Goal: Transaction & Acquisition: Purchase product/service

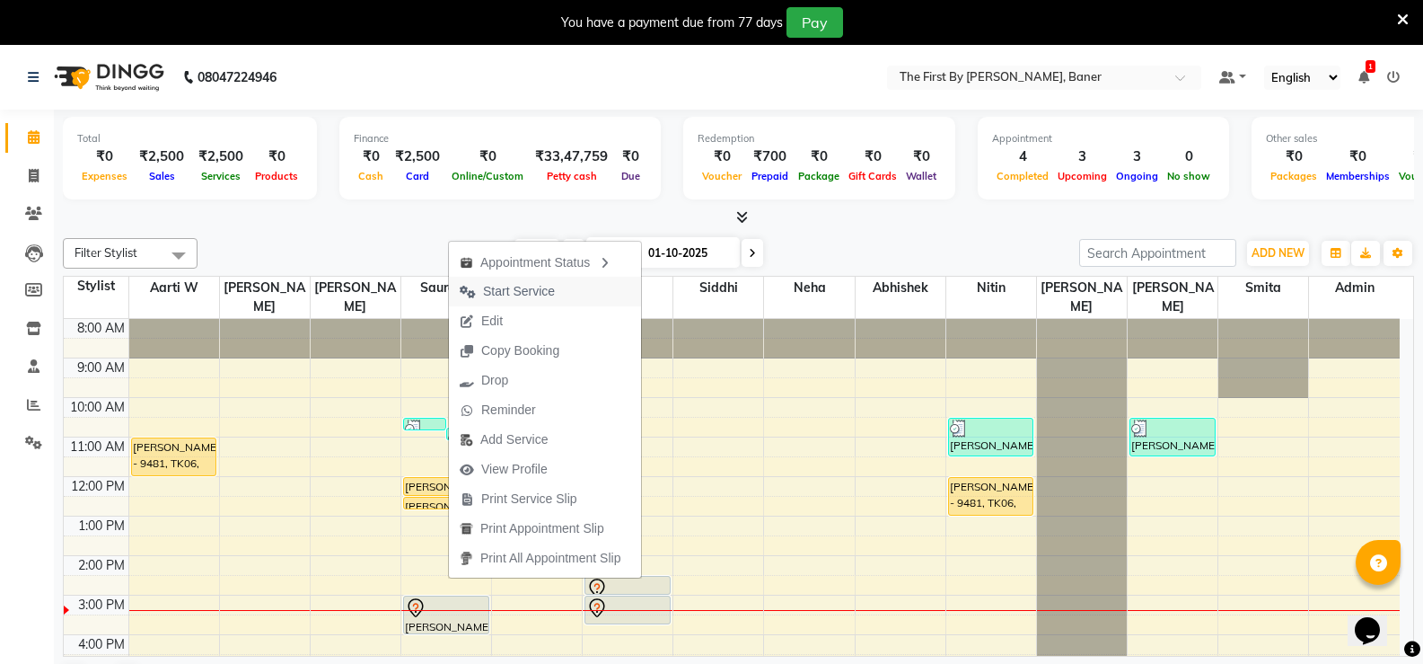
click at [524, 287] on span "Start Service" at bounding box center [519, 291] width 72 height 19
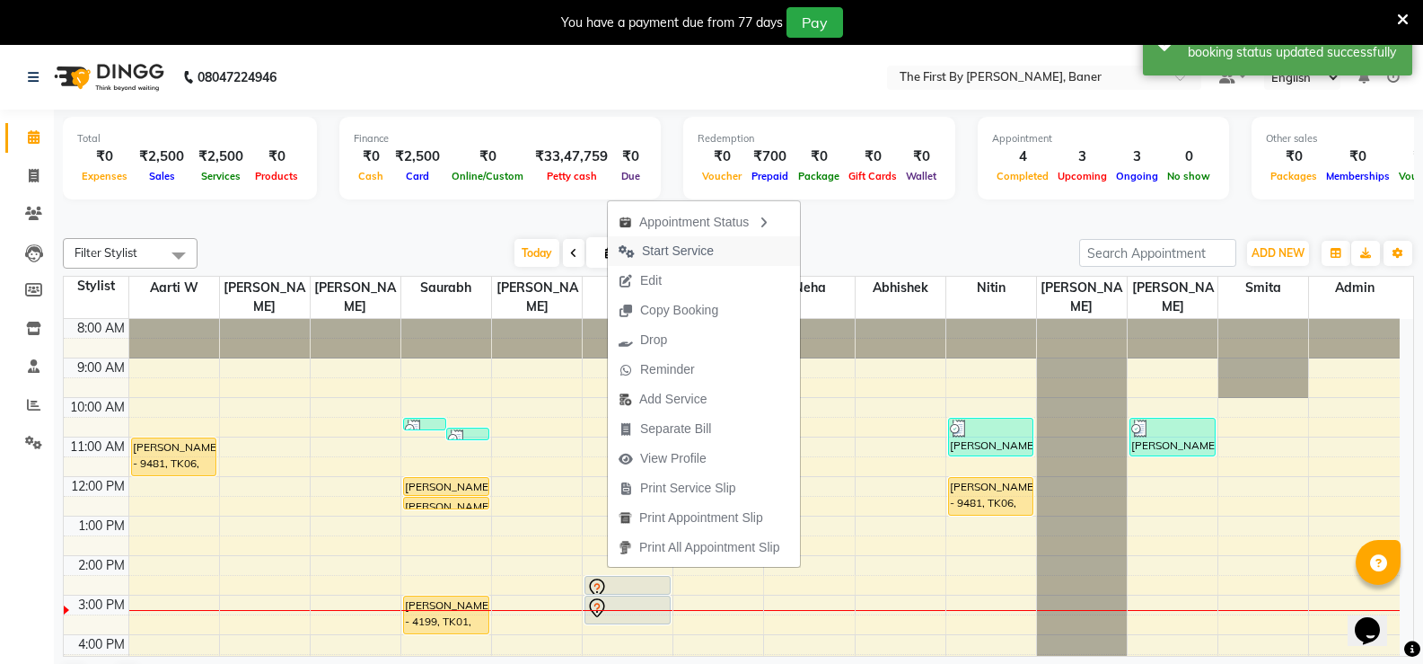
click at [670, 259] on span "Start Service" at bounding box center [678, 251] width 72 height 19
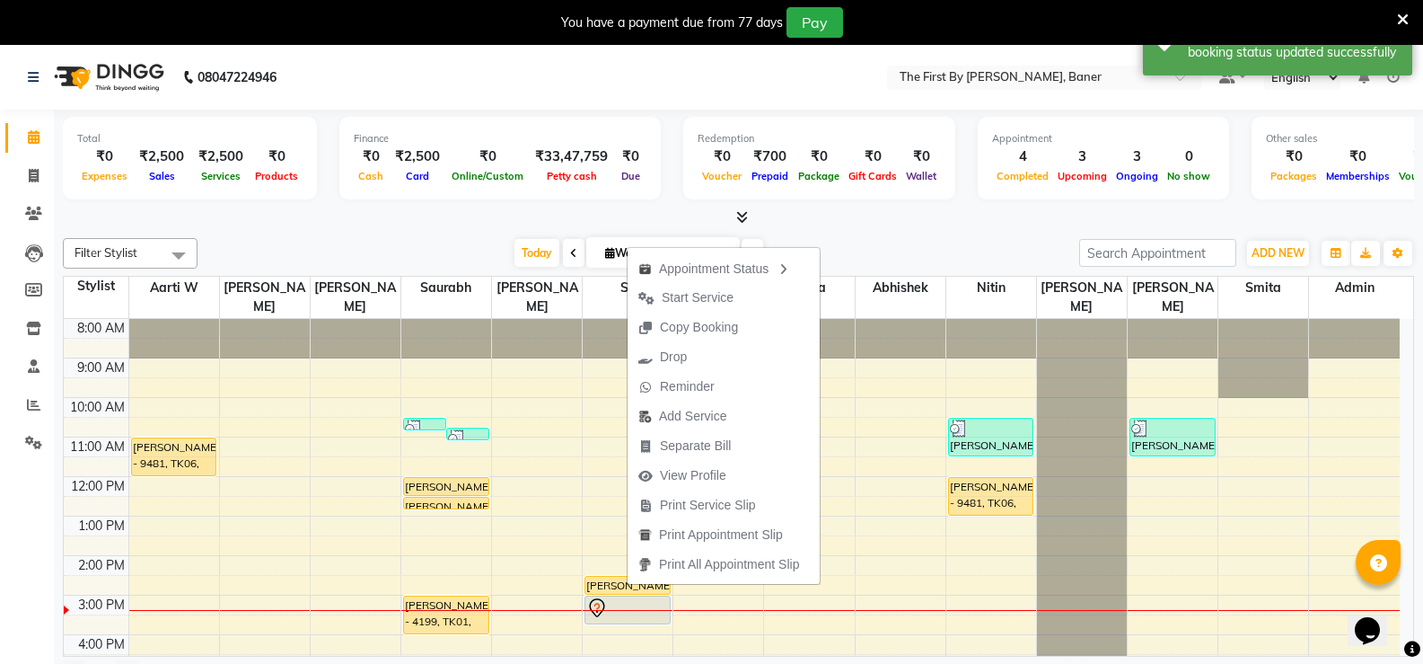
click at [674, 326] on span "Copy Booking" at bounding box center [699, 327] width 78 height 19
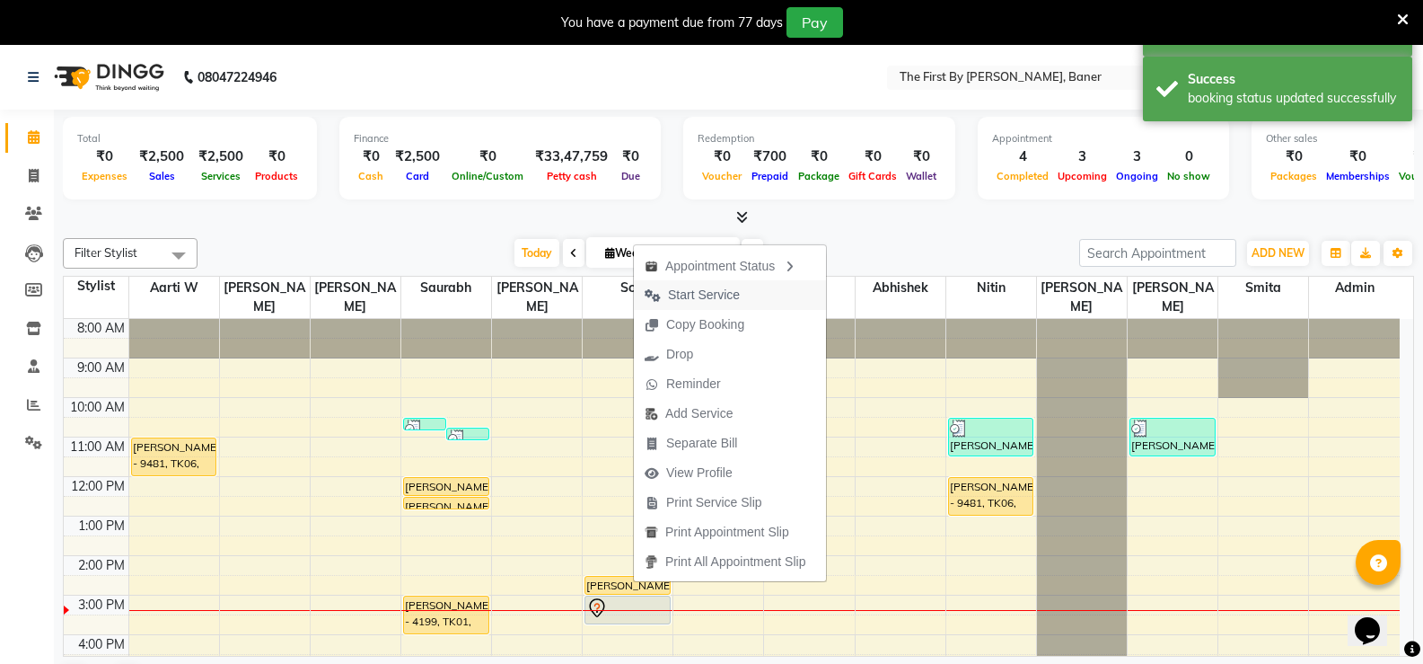
click at [681, 282] on span "Start Service" at bounding box center [692, 295] width 117 height 30
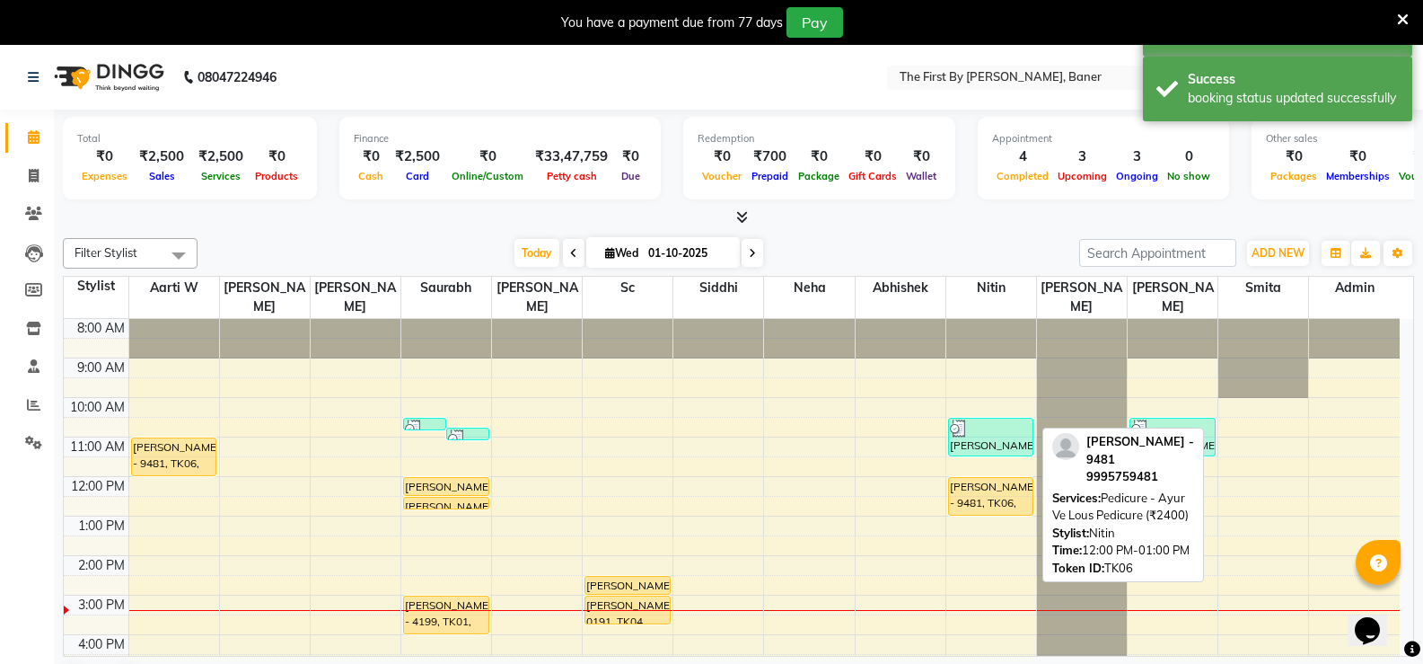
click at [979, 490] on div "[PERSON_NAME] - 9481, TK06, 12:00 PM-01:00 PM, Pedicure - Ayur Ve Lous Pedicure…" at bounding box center [991, 496] width 84 height 37
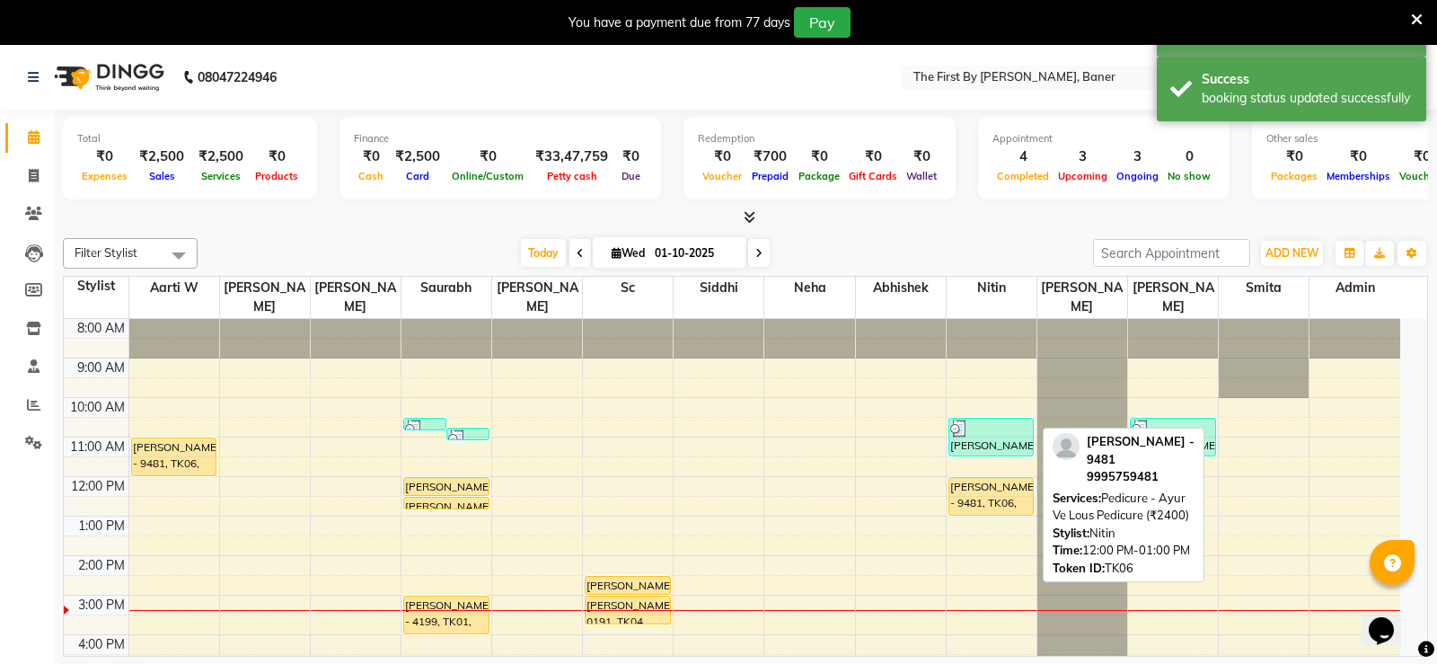
select select "1"
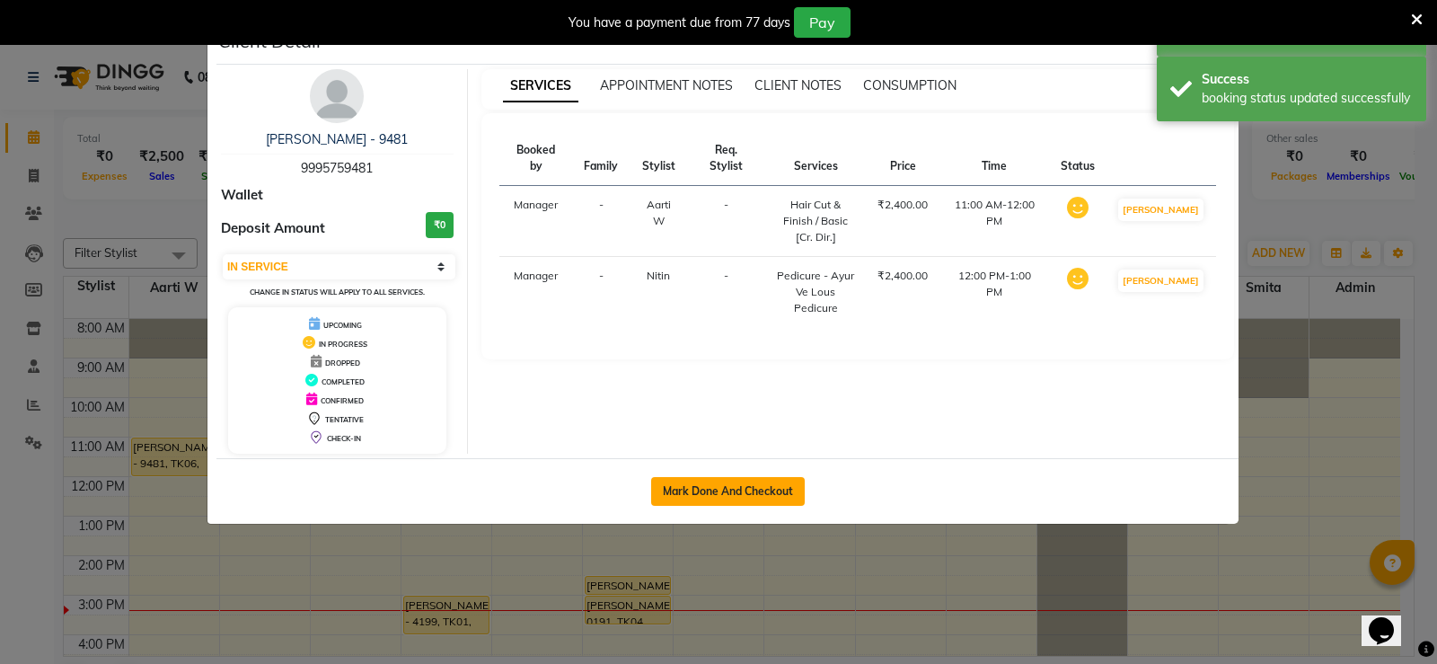
click at [749, 504] on button "Mark Done And Checkout" at bounding box center [728, 491] width 154 height 29
select select "service"
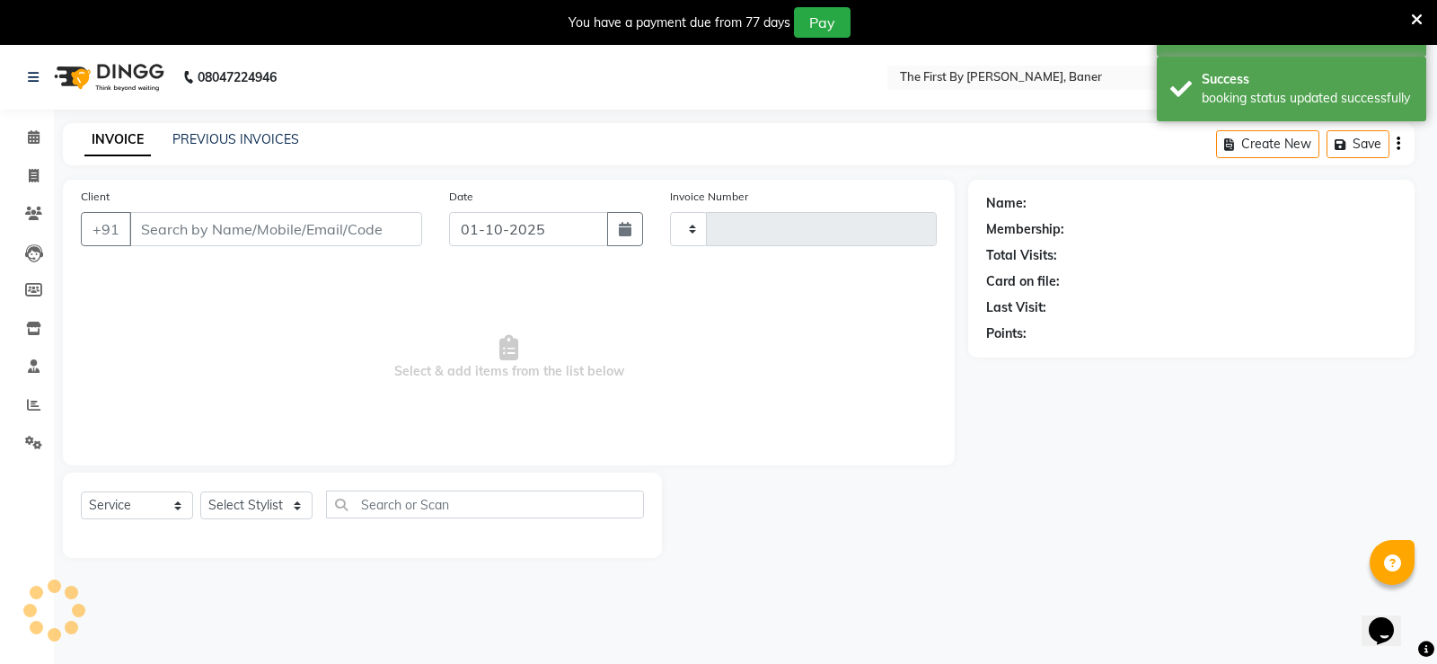
click at [749, 495] on ngb-modal-window "Client Detail [PERSON_NAME] - 9481 9995759481 Wallet Deposit Amount ₹0 Select I…" at bounding box center [718, 332] width 1437 height 664
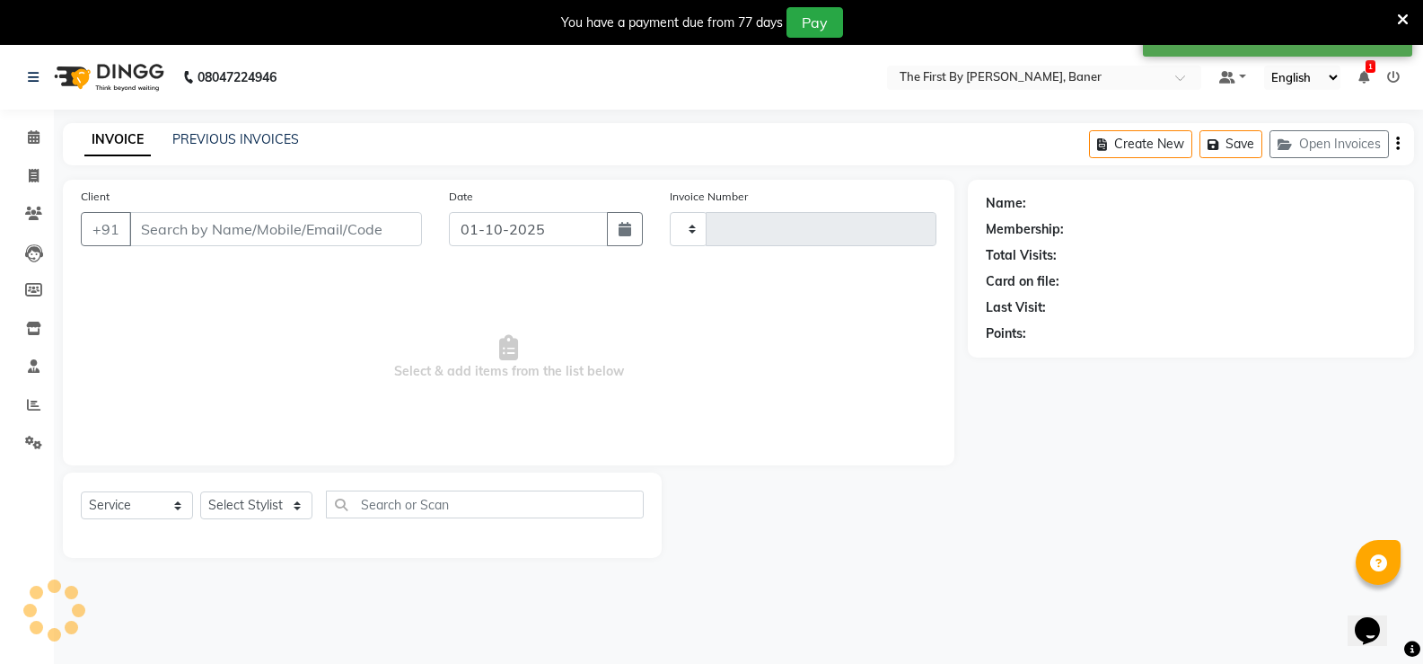
type input "2797"
select select "6411"
type input "99******81"
select select "49030"
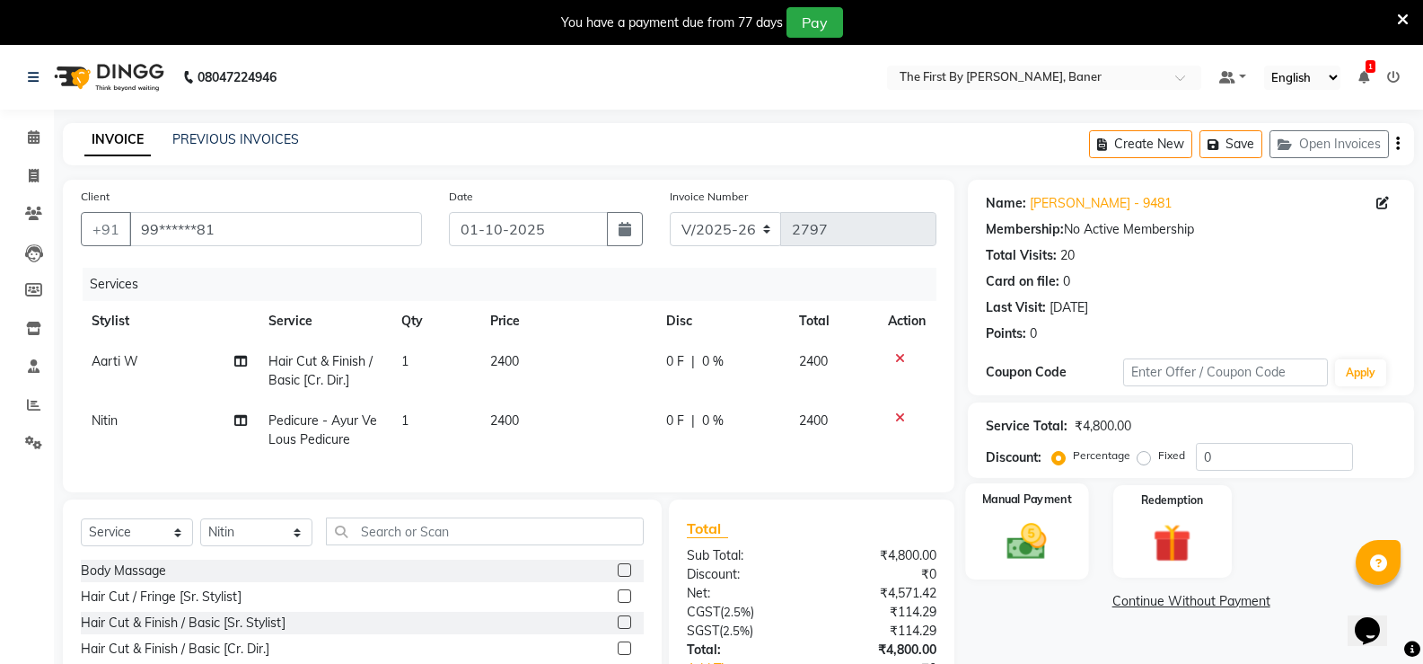
click at [1053, 550] on img at bounding box center [1027, 541] width 64 height 46
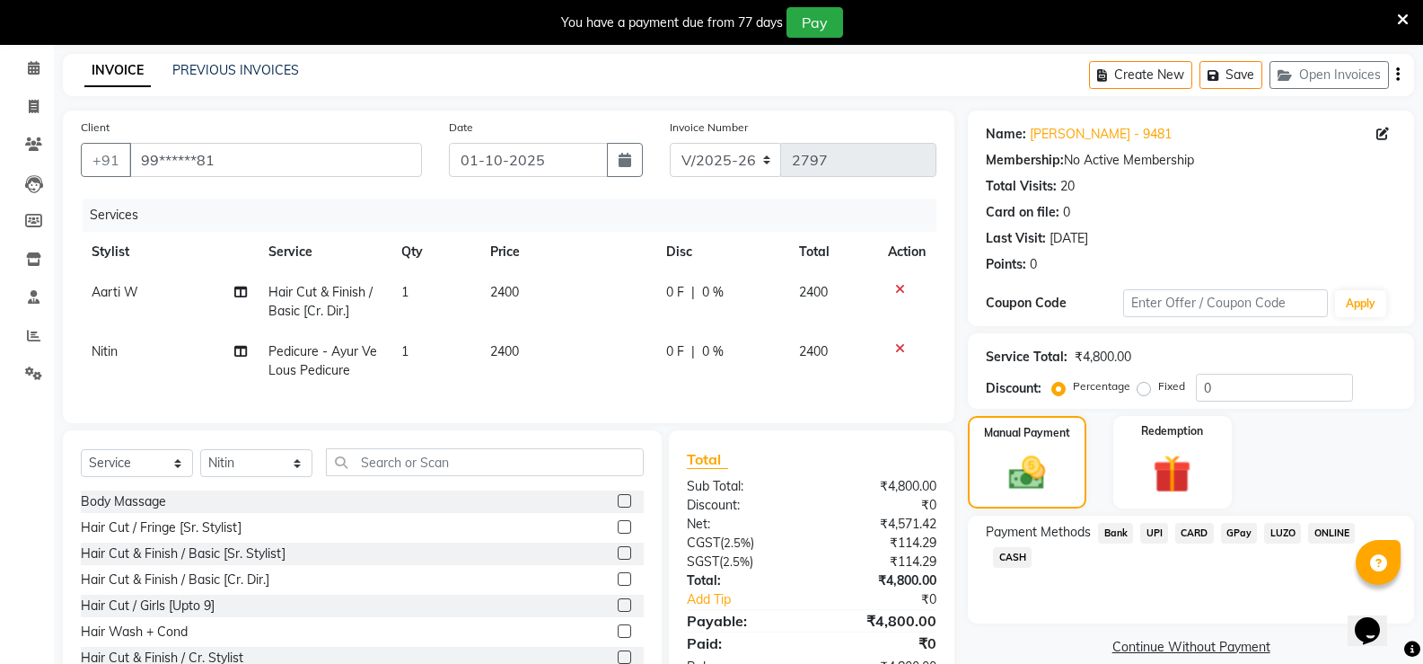
scroll to position [141, 0]
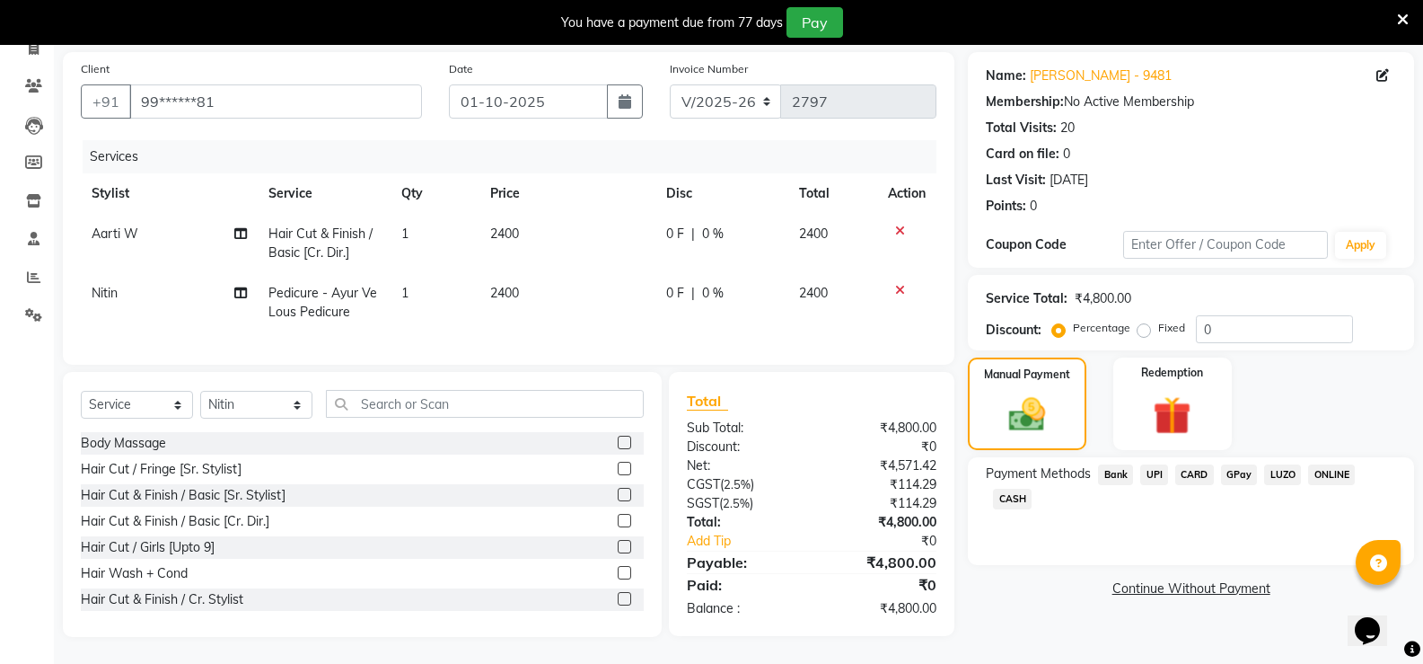
click at [1001, 489] on span "CASH" at bounding box center [1012, 499] width 39 height 21
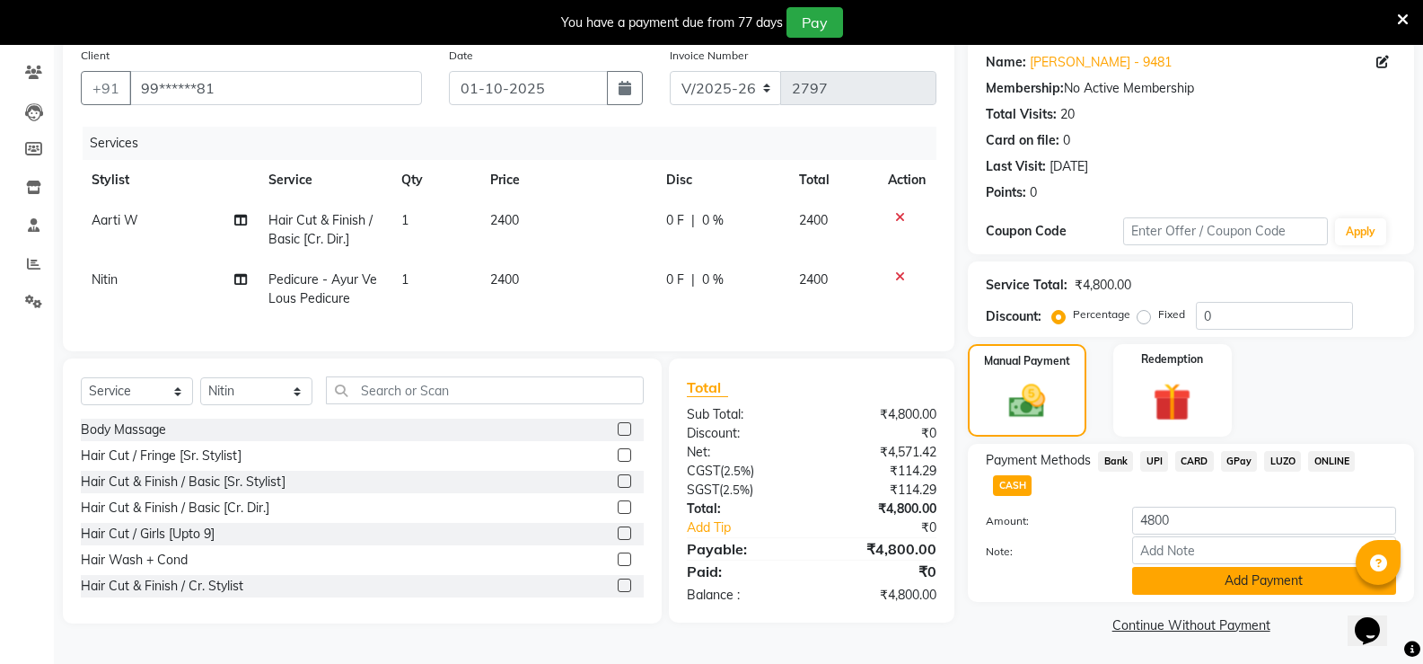
click at [1175, 582] on button "Add Payment" at bounding box center [1264, 581] width 264 height 28
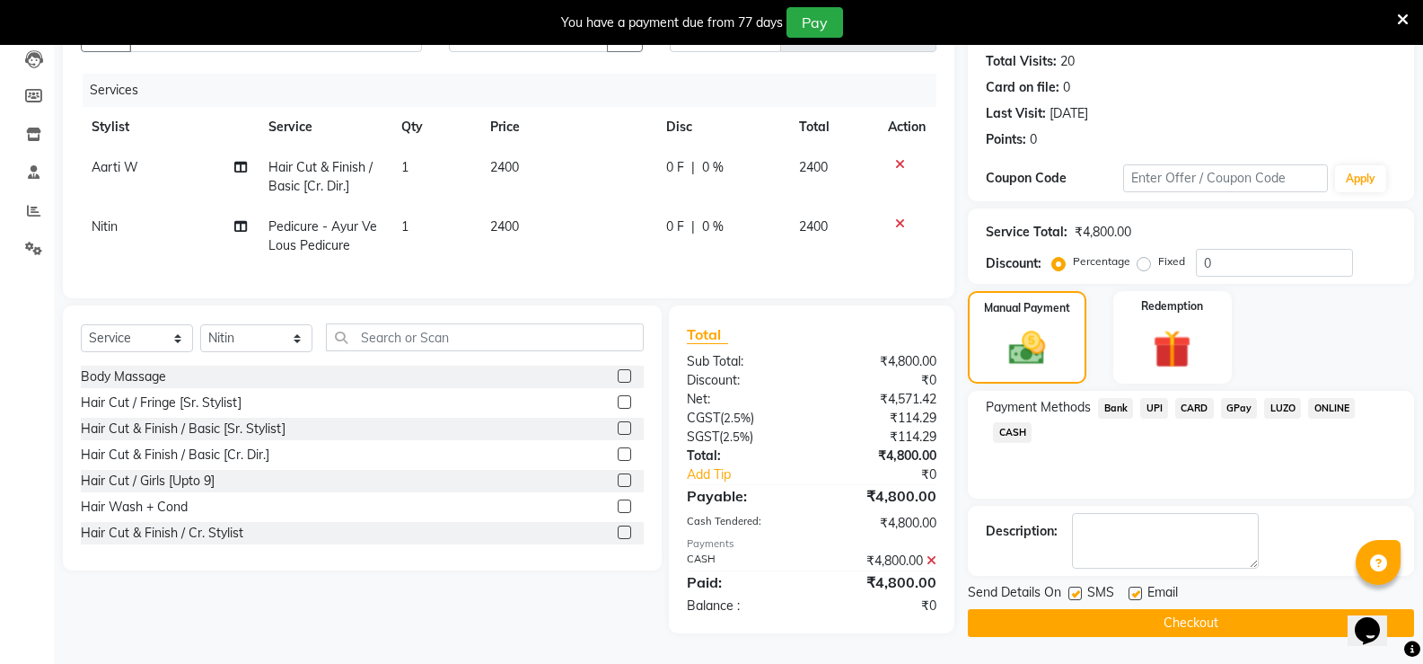
click at [1157, 610] on button "Checkout" at bounding box center [1191, 623] width 446 height 28
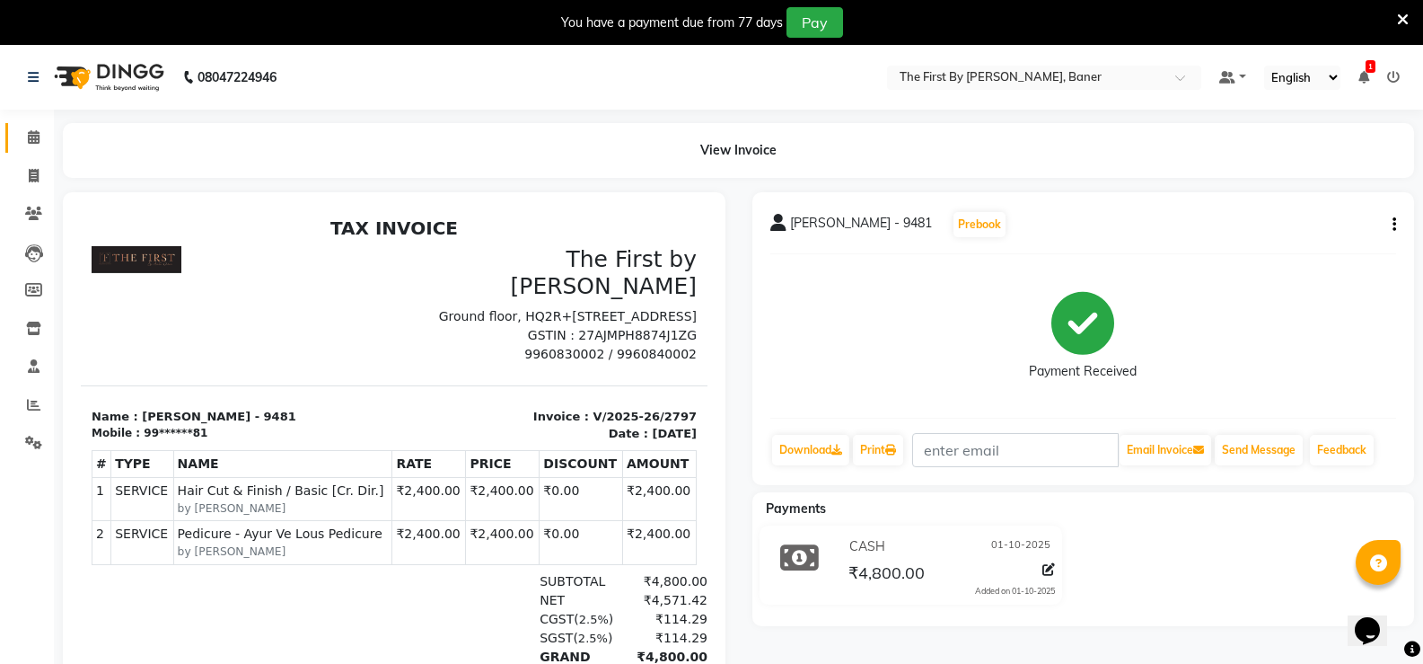
click at [33, 127] on link "Calendar" at bounding box center [26, 138] width 43 height 30
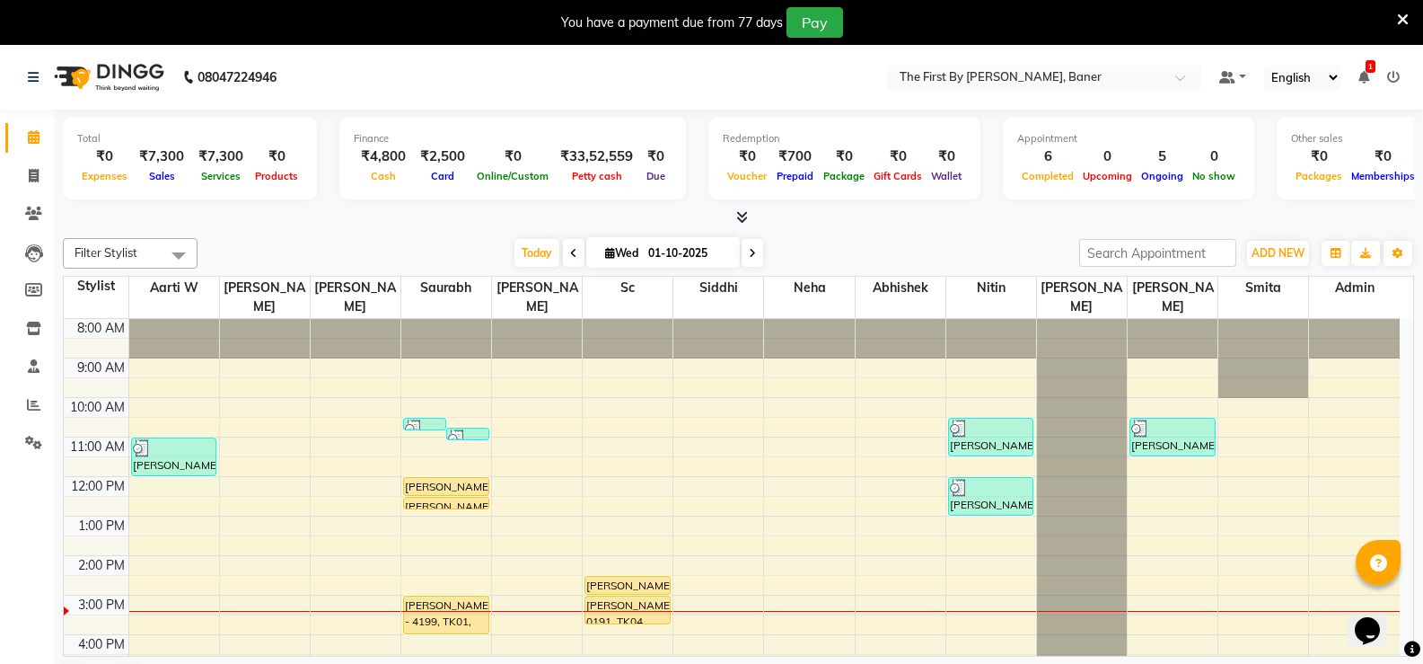
click at [880, 383] on div "8:00 AM 9:00 AM 10:00 AM 11:00 AM 12:00 PM 1:00 PM 2:00 PM 3:00 PM 4:00 PM 5:00…" at bounding box center [732, 575] width 1336 height 513
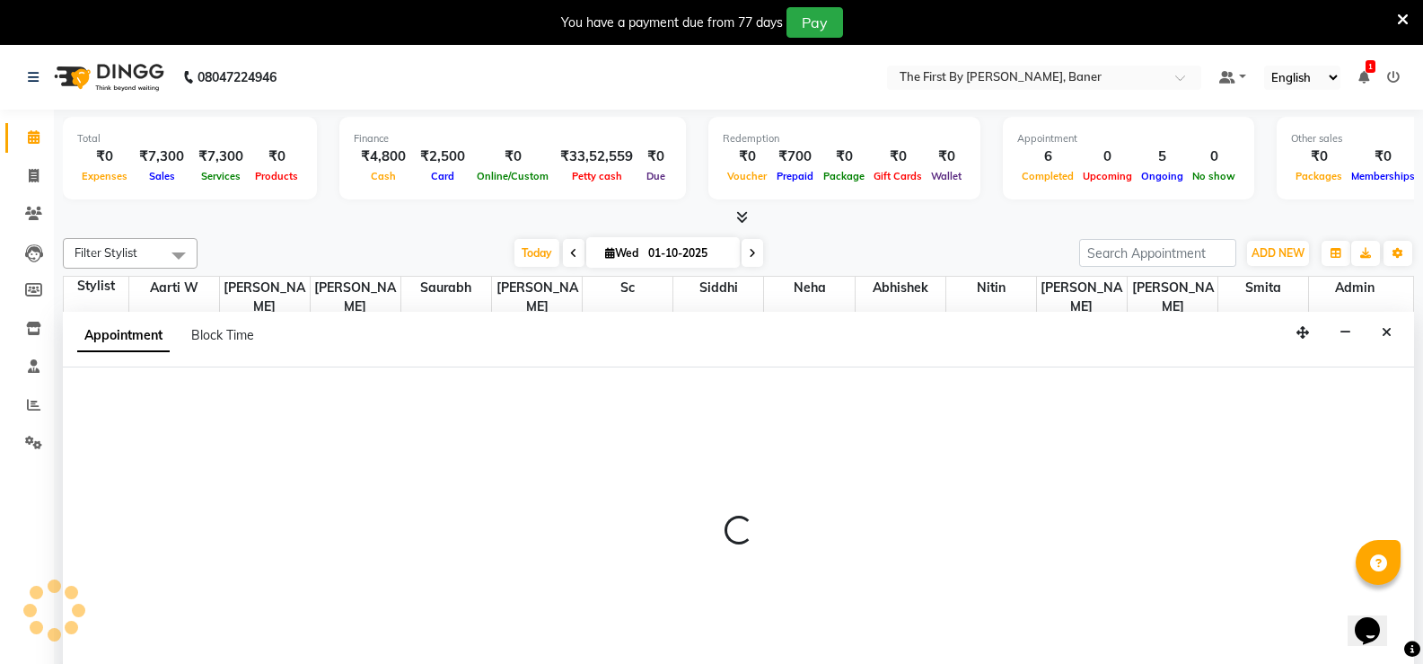
scroll to position [46, 0]
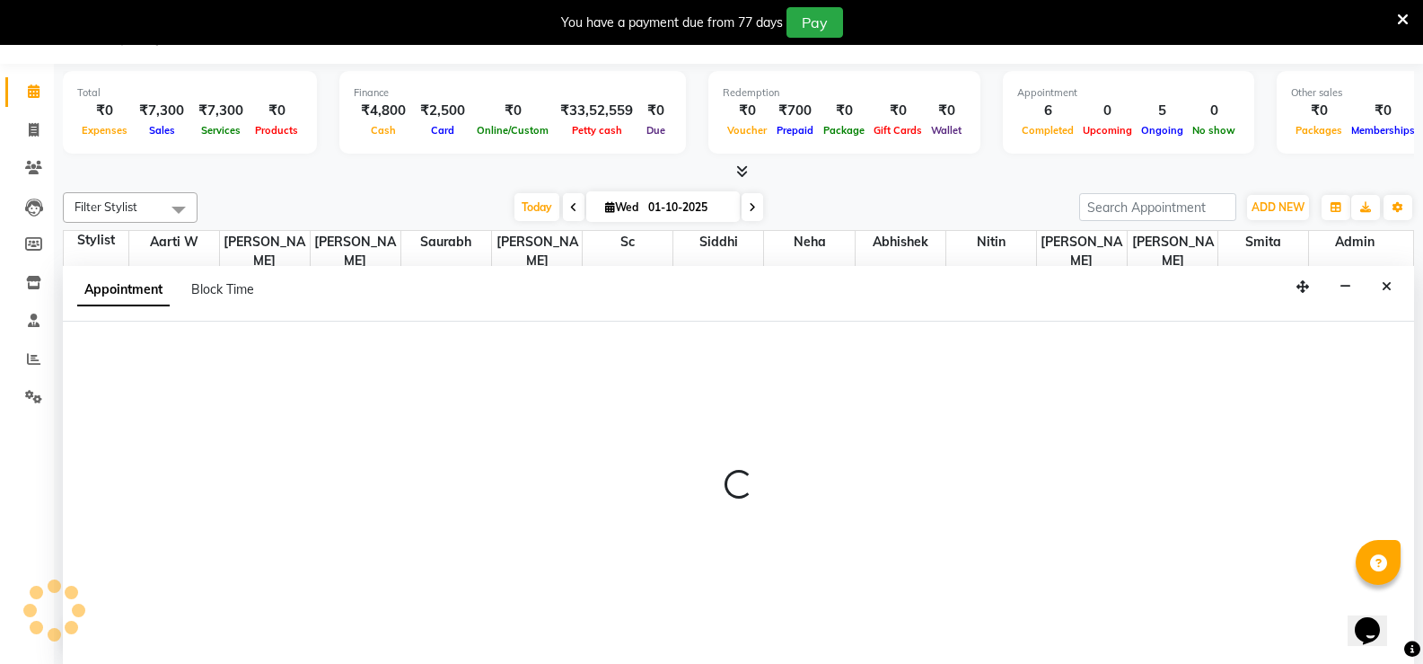
select select "72551"
select select "600"
select select "tentative"
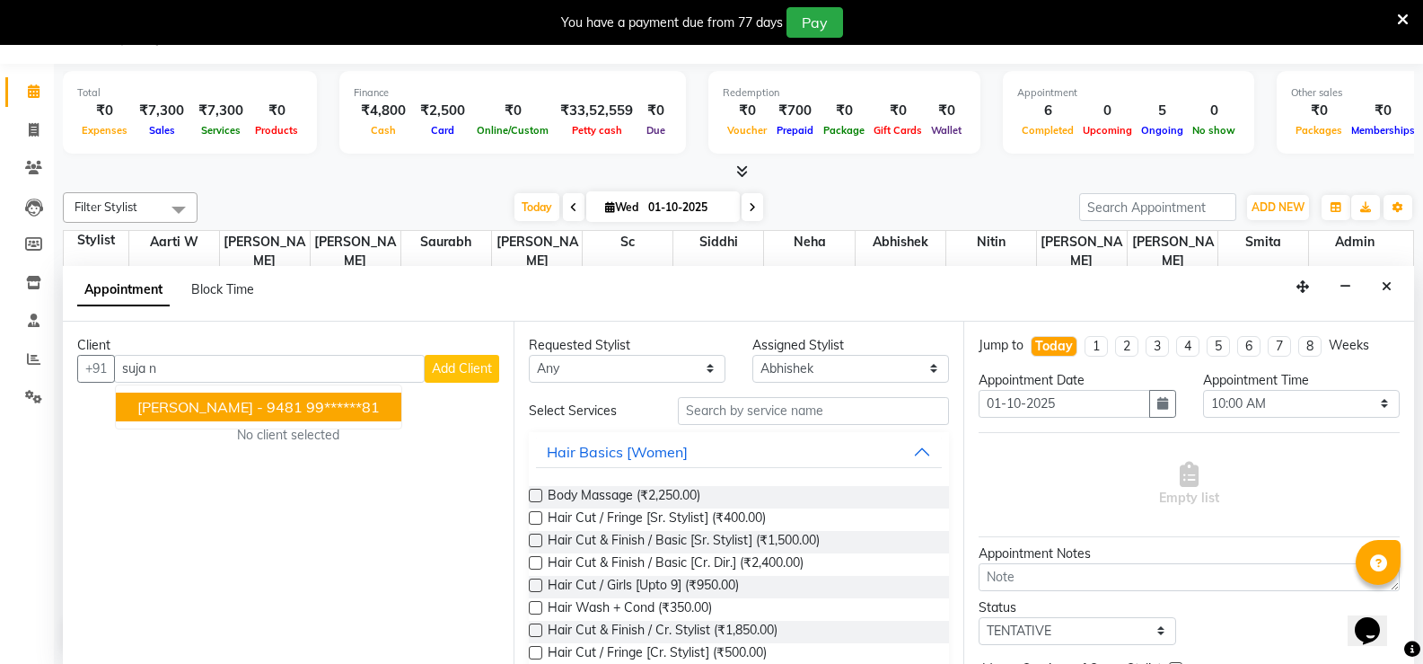
click at [321, 414] on ngb-highlight "99******81" at bounding box center [343, 407] width 74 height 18
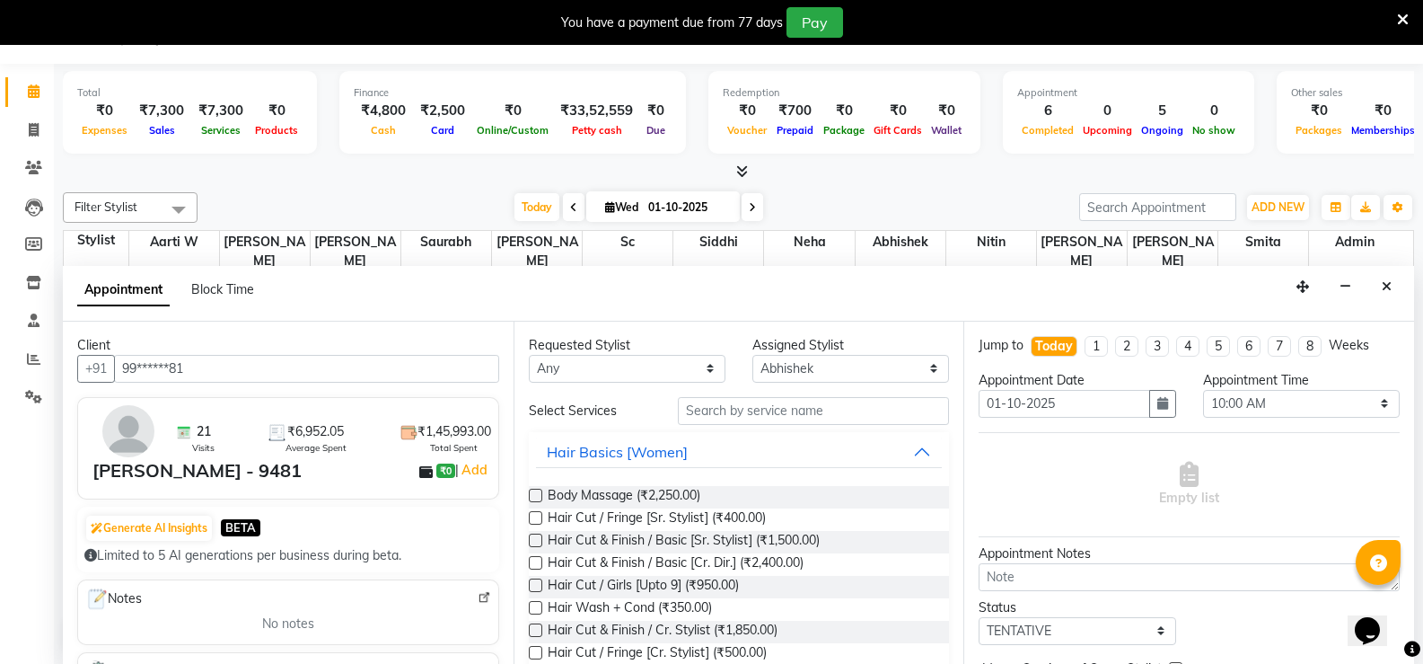
type input "99******81"
click at [772, 410] on input "text" at bounding box center [813, 411] width 271 height 28
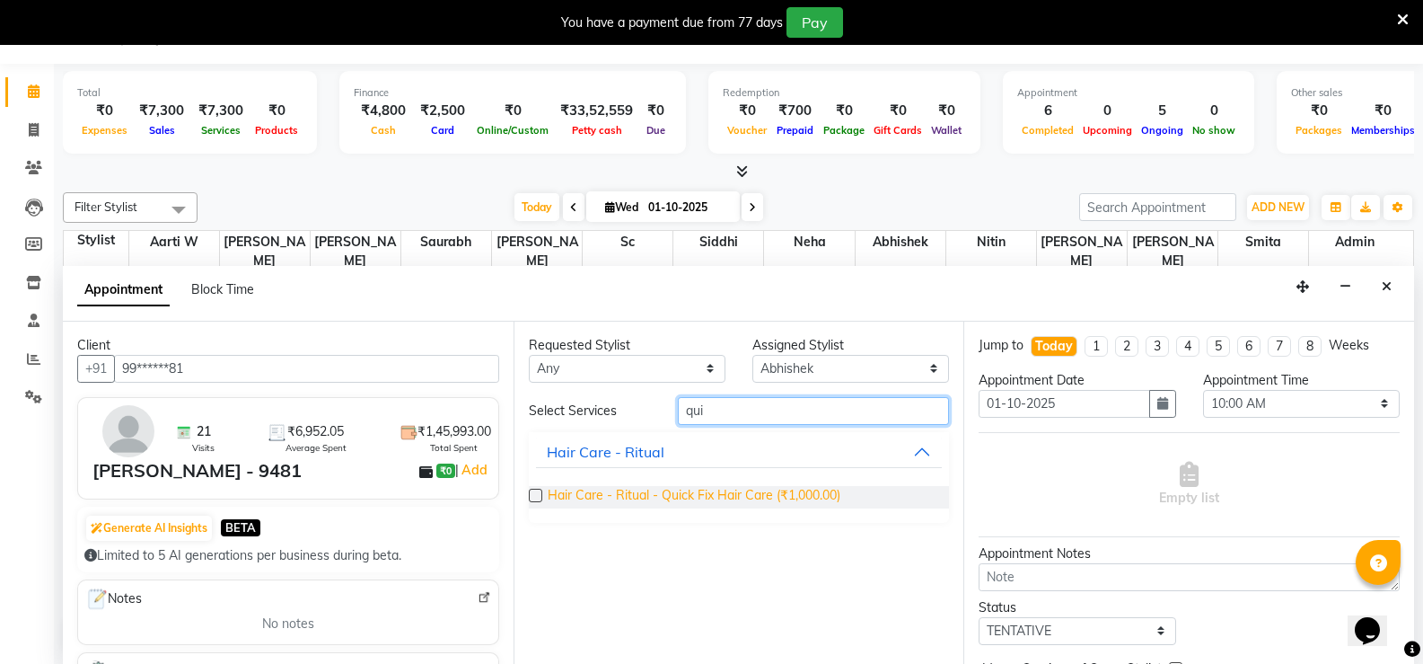
type input "qui"
click at [759, 496] on span "Hair Care - Ritual - Quick Fix Hair Care (₹1,000.00)" at bounding box center [694, 497] width 293 height 22
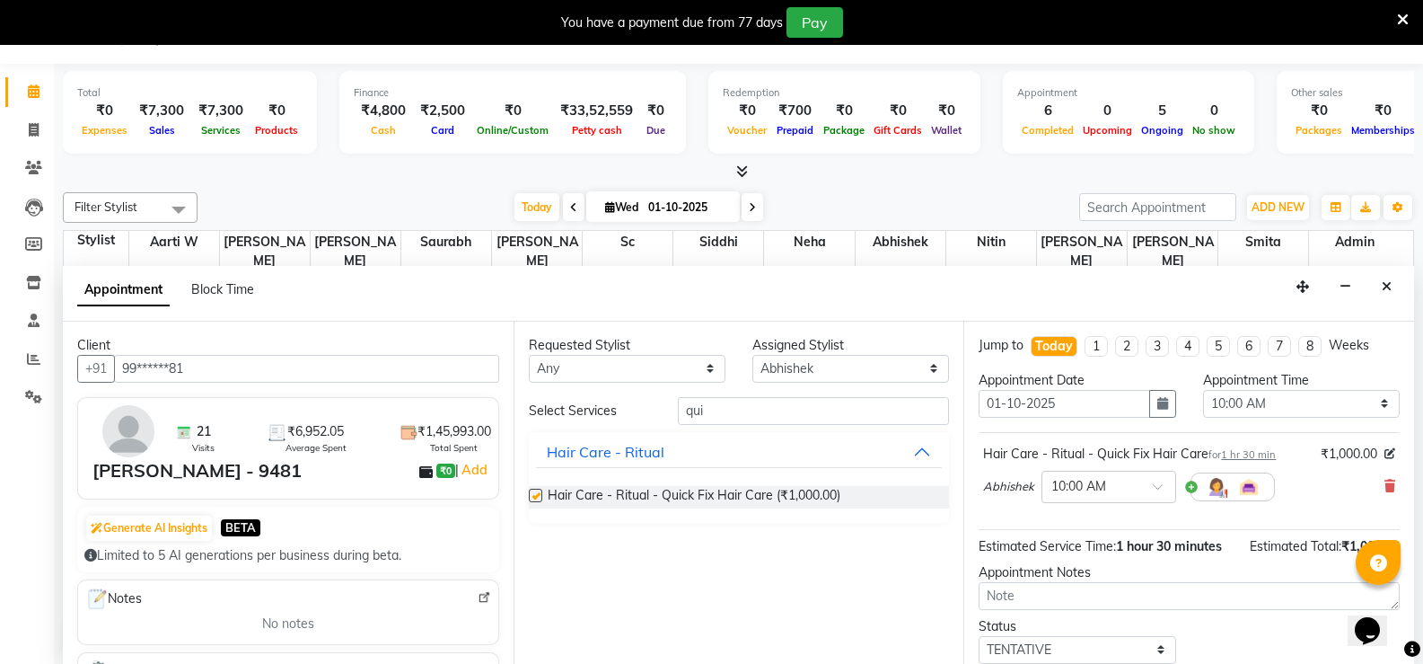
checkbox input "false"
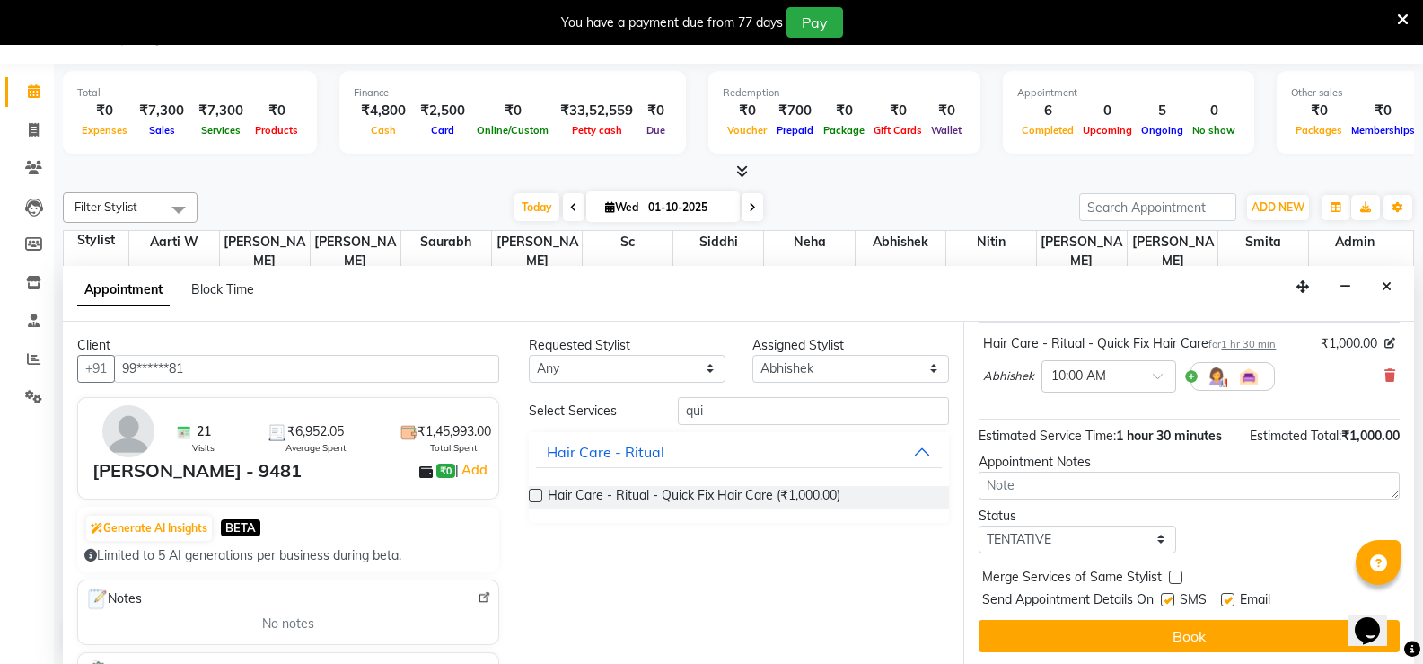
scroll to position [113, 0]
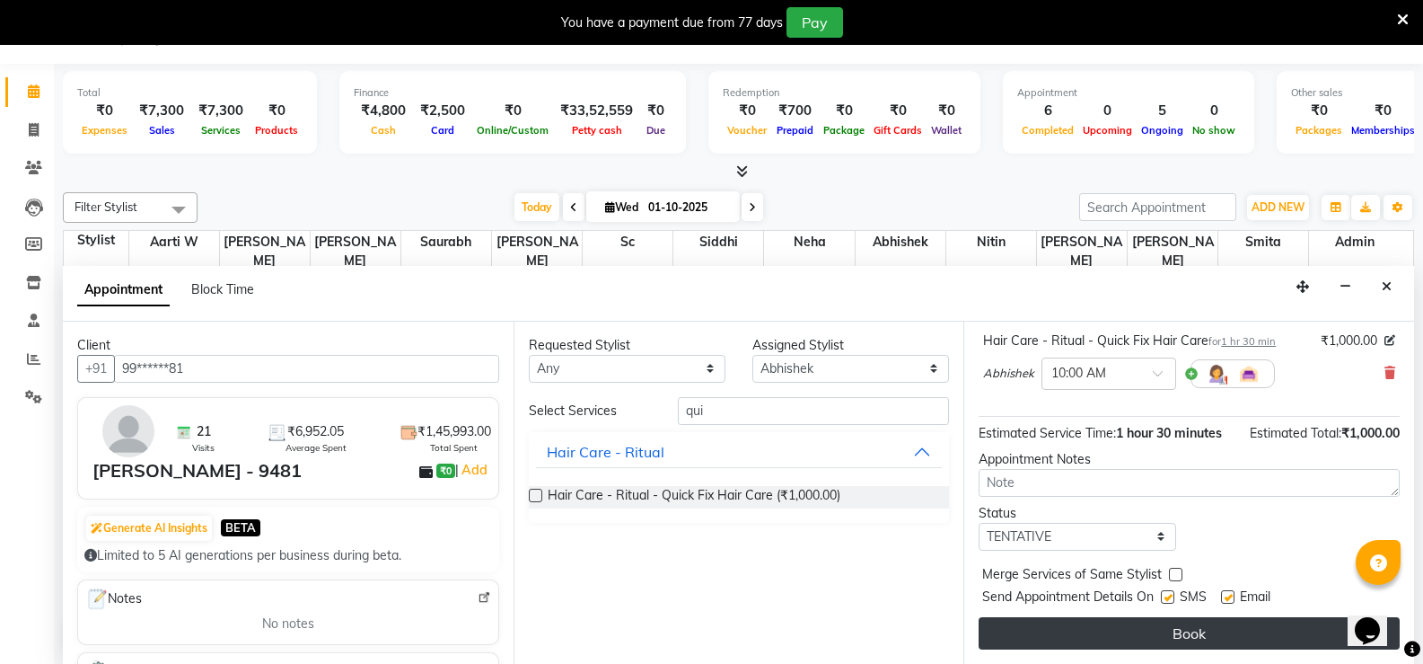
click at [1114, 639] on button "Book" at bounding box center [1189, 633] width 421 height 32
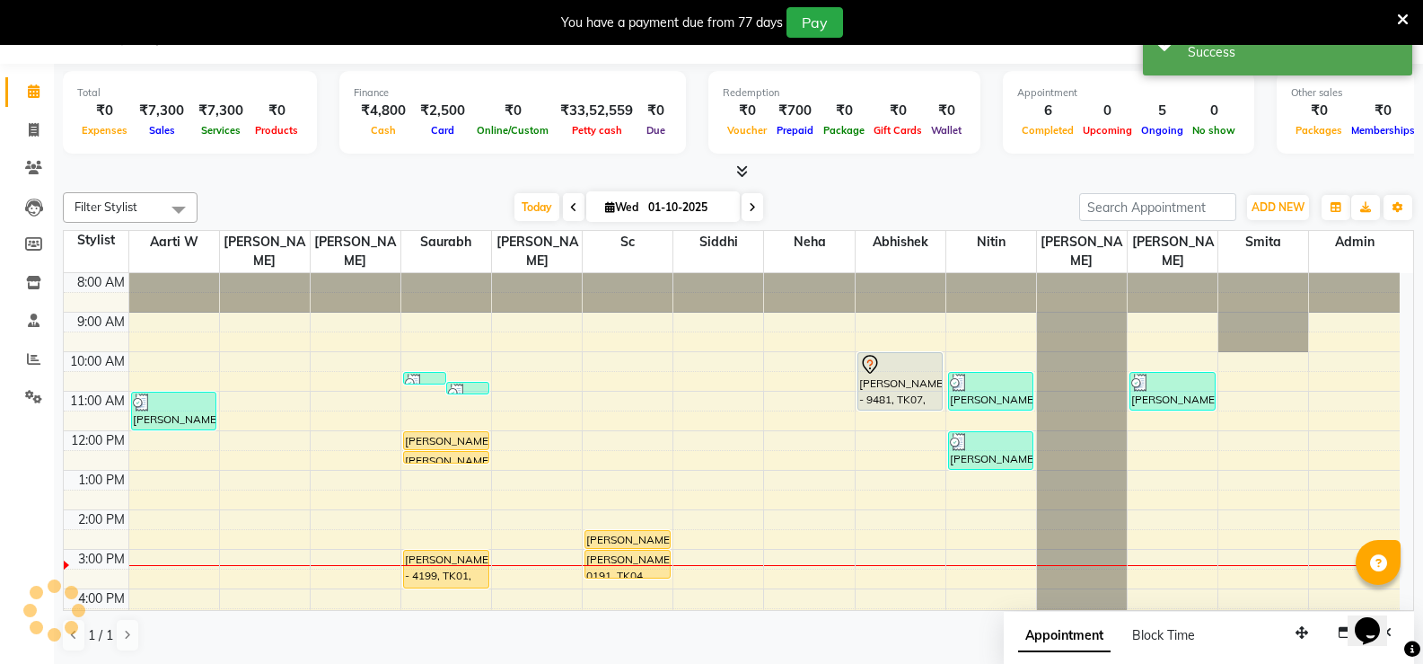
scroll to position [0, 0]
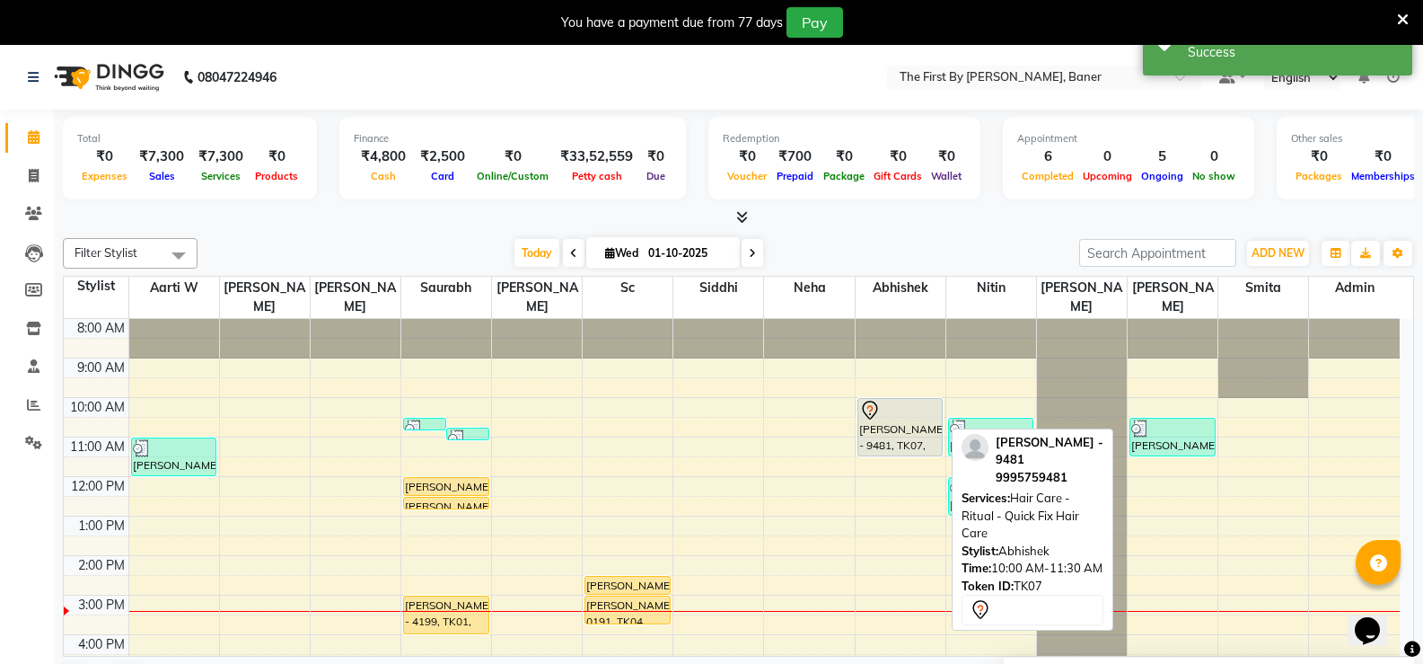
click at [888, 404] on div "[PERSON_NAME] - 9481, TK07, 10:00 AM-11:30 AM, Hair Care - Ritual - Quick Fix H…" at bounding box center [901, 427] width 84 height 57
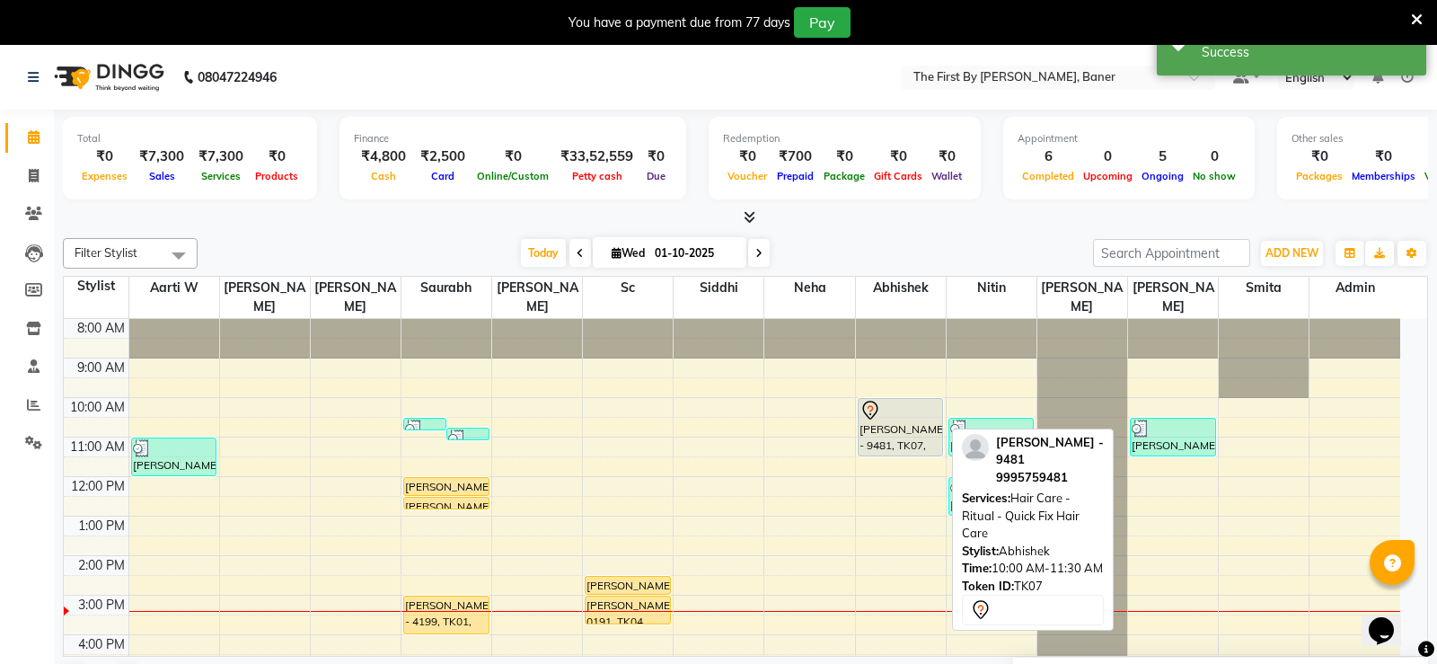
select select "7"
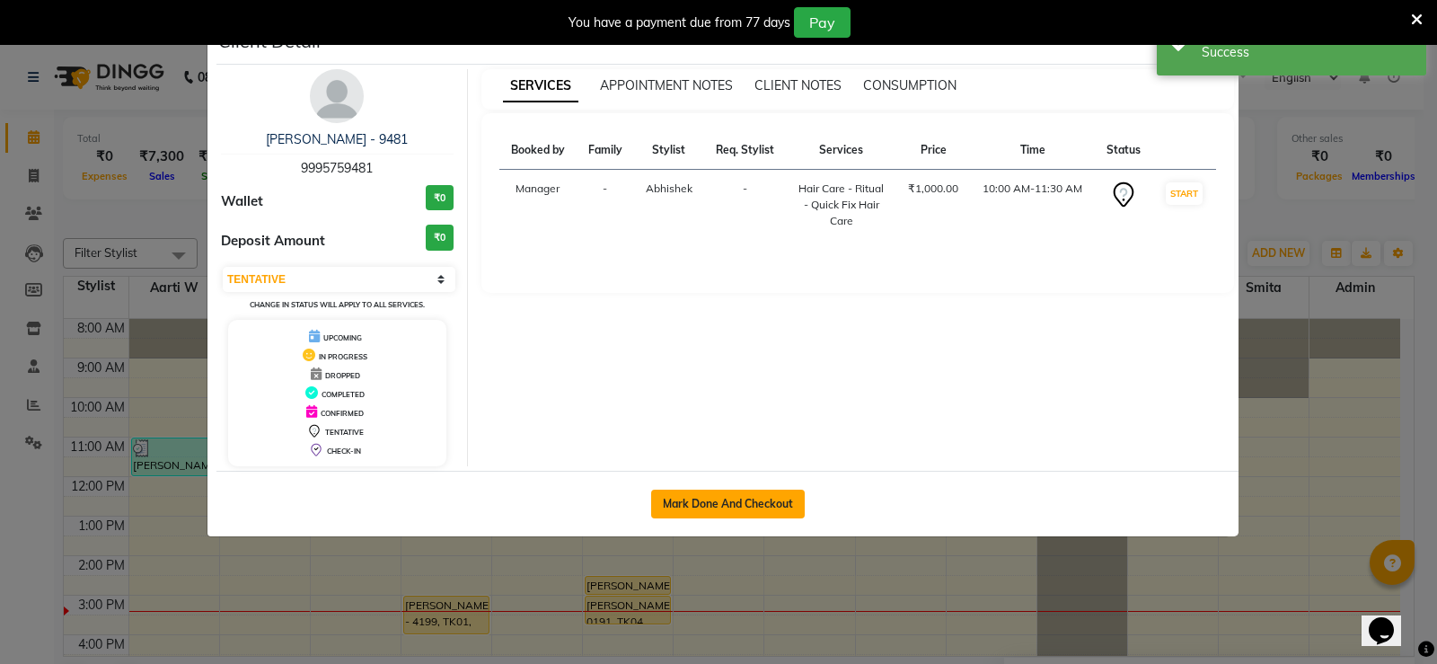
drag, startPoint x: 692, startPoint y: 503, endPoint x: 703, endPoint y: 495, distance: 13.5
click at [692, 502] on button "Mark Done And Checkout" at bounding box center [728, 503] width 154 height 29
select select "6411"
select select "service"
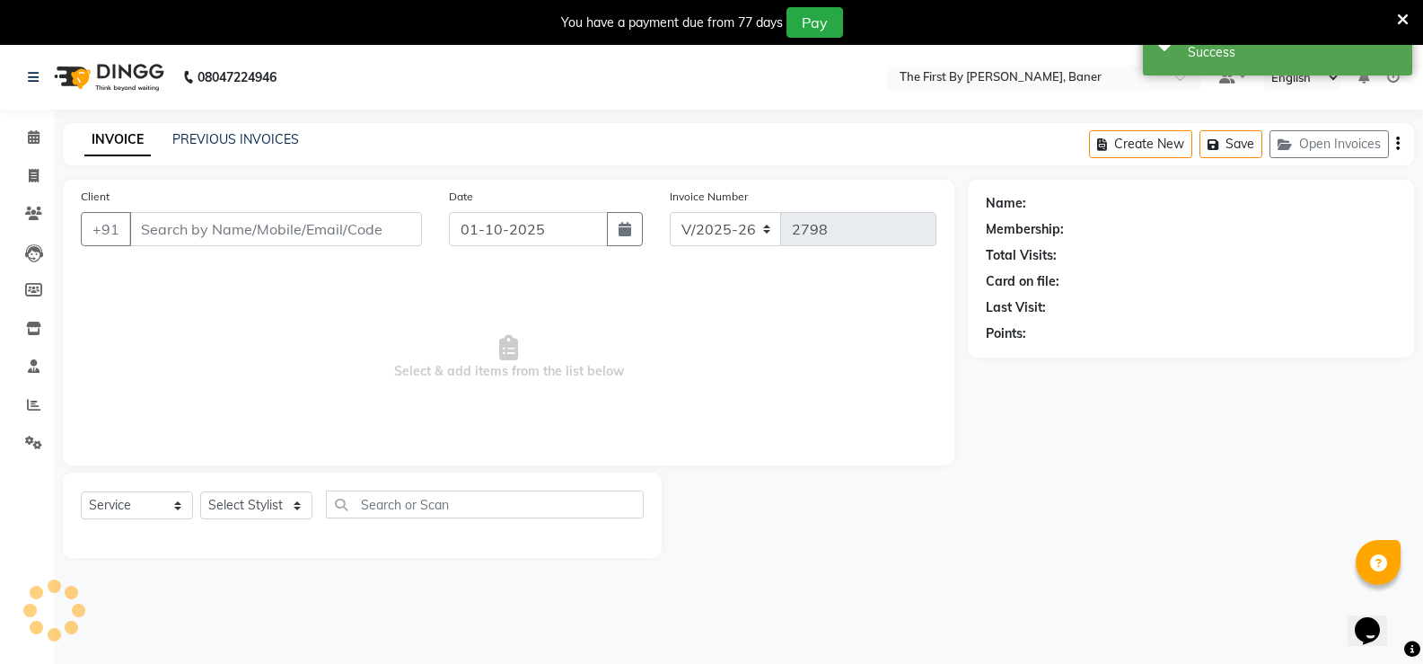
type input "99******81"
select select "72551"
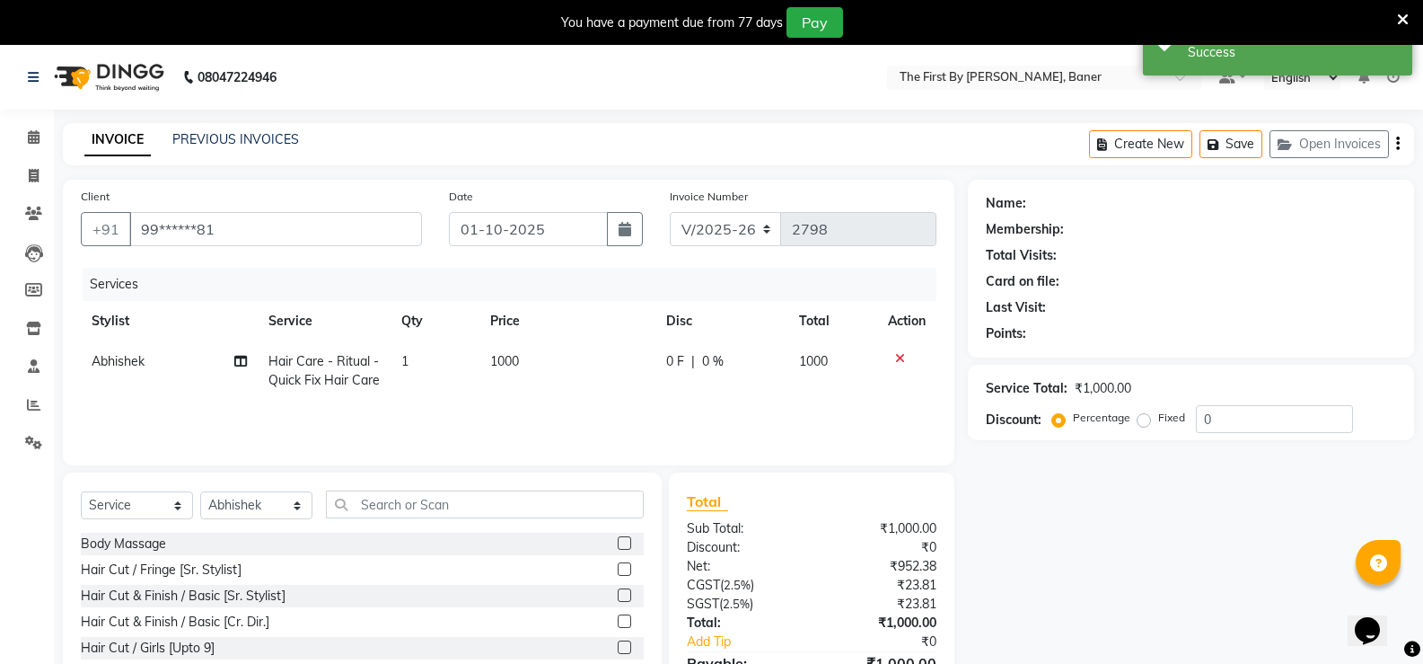
click at [512, 360] on span "1000" at bounding box center [504, 361] width 29 height 16
select select "72551"
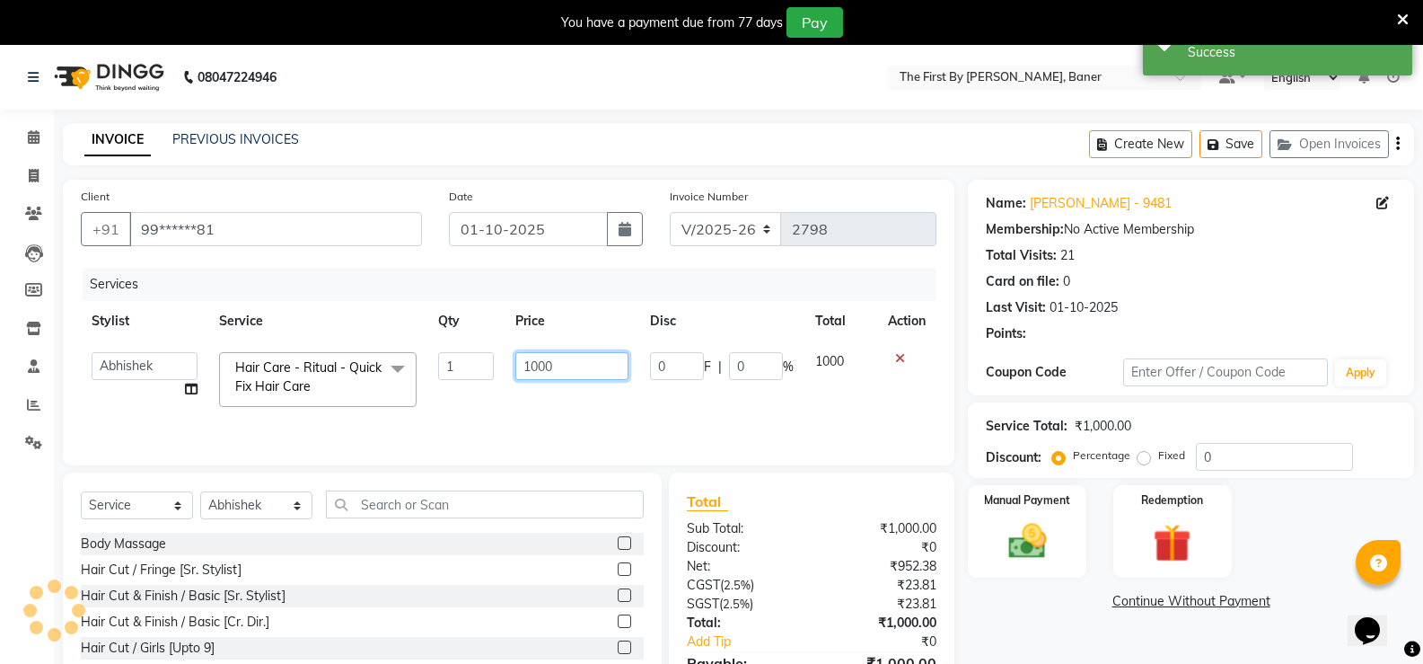
click at [542, 361] on input "1000" at bounding box center [571, 366] width 112 height 28
type input "1800"
click at [543, 390] on td "1800" at bounding box center [572, 379] width 134 height 76
select select "72551"
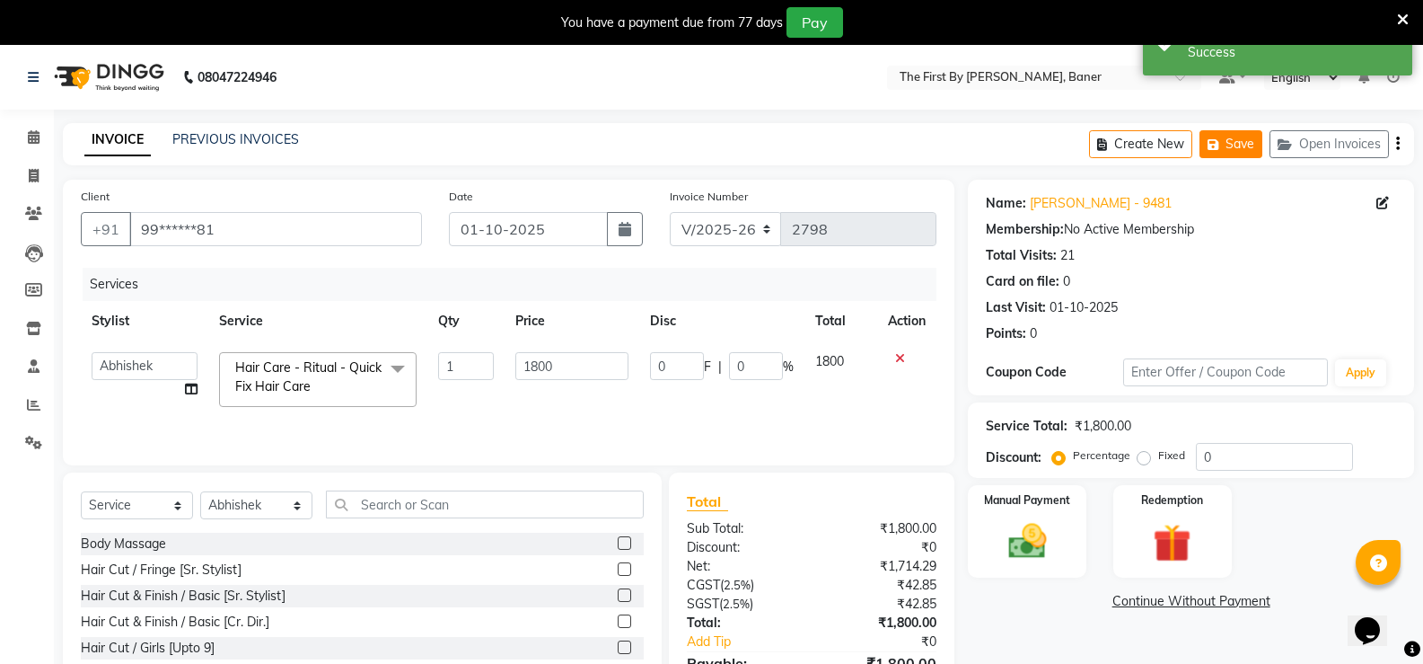
click at [1220, 144] on icon "button" at bounding box center [1217, 144] width 18 height 13
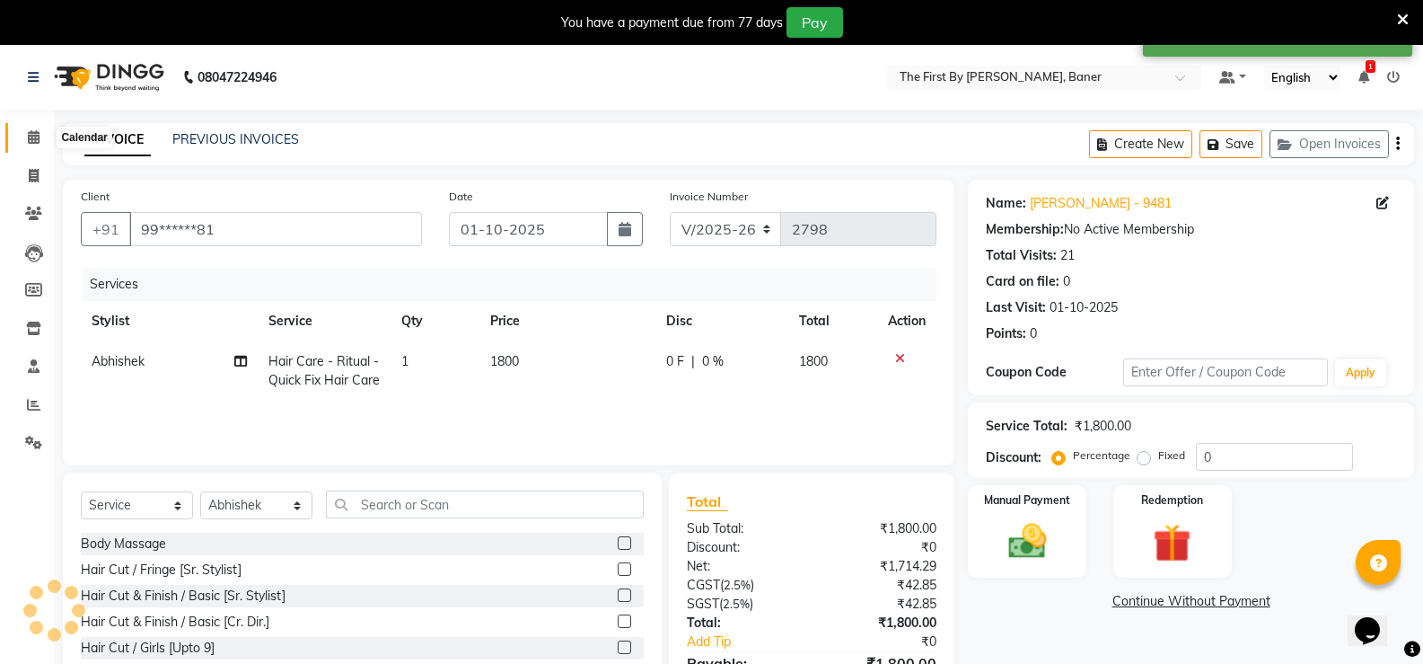
click at [28, 141] on icon at bounding box center [34, 136] width 12 height 13
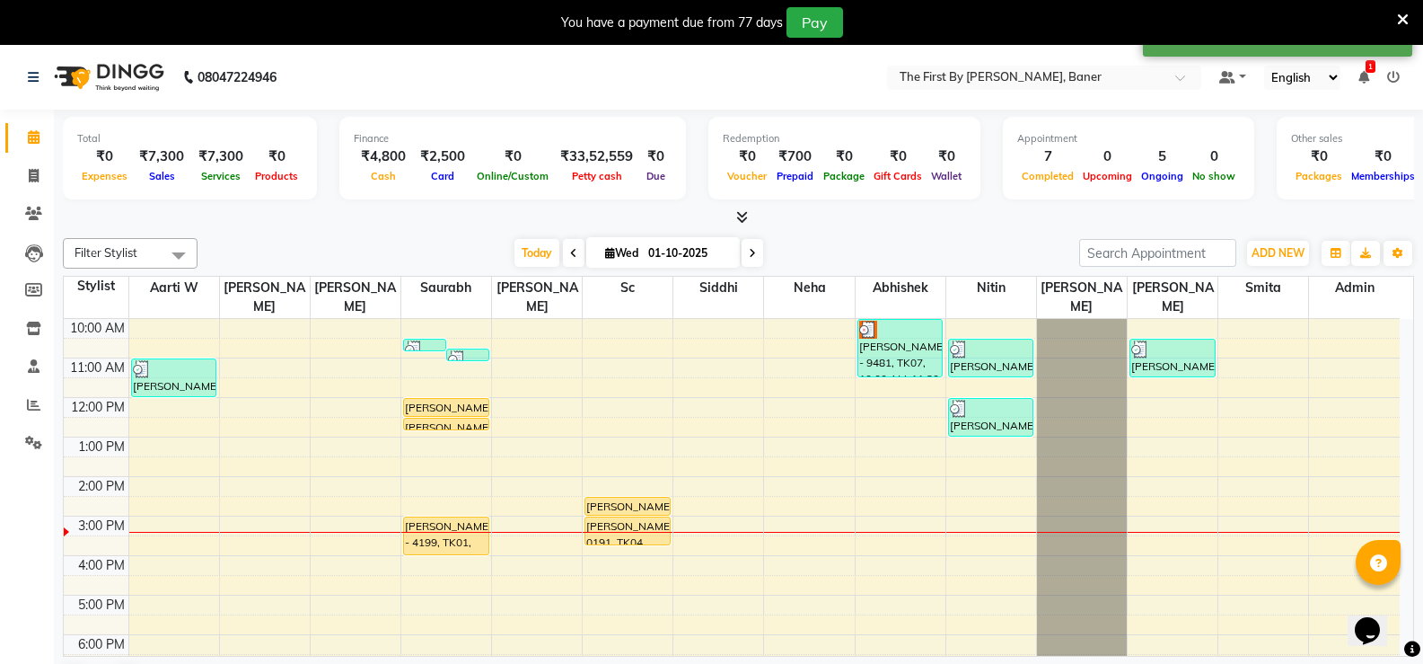
scroll to position [121, 0]
